Goal: Navigation & Orientation: Find specific page/section

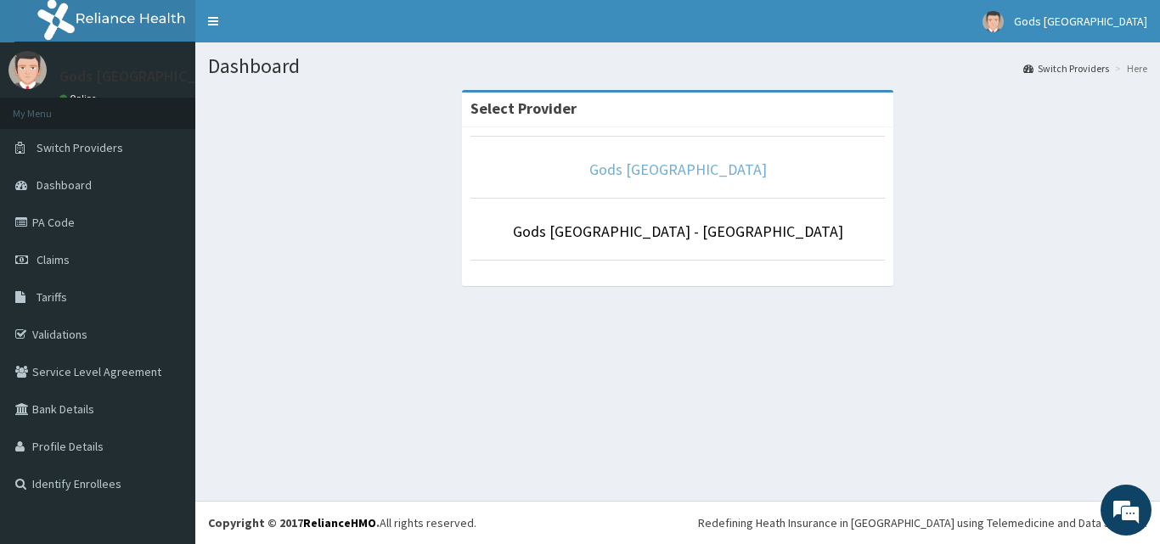
click at [668, 167] on link "Gods [GEOGRAPHIC_DATA]" at bounding box center [679, 170] width 178 height 20
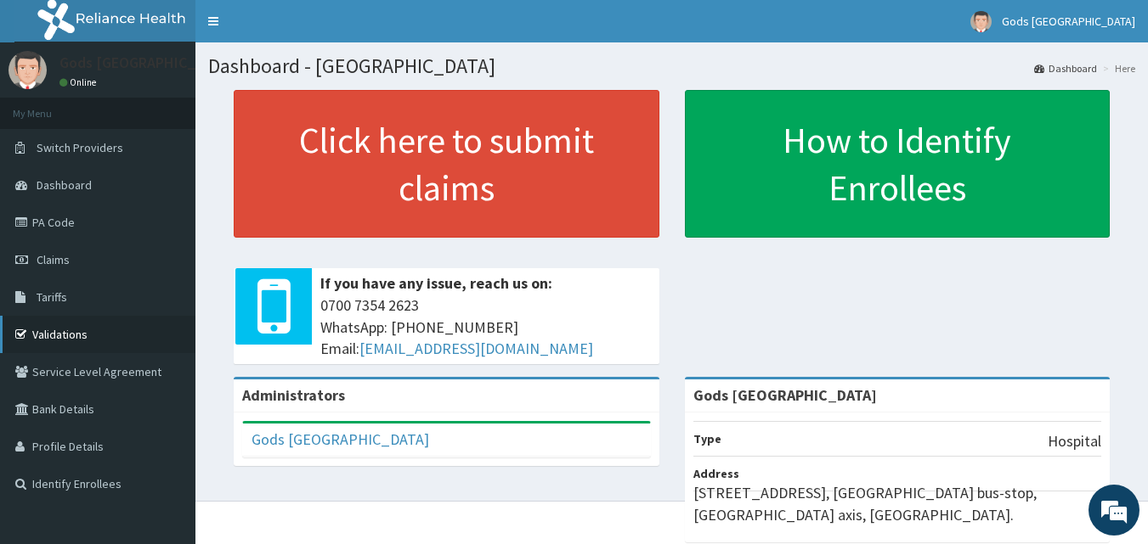
click at [53, 338] on link "Validations" at bounding box center [97, 334] width 195 height 37
